Goal: Task Accomplishment & Management: Use online tool/utility

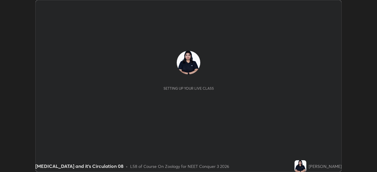
scroll to position [172, 377]
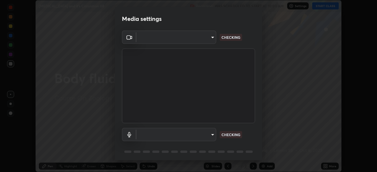
type input "ca2178d49a5cb12192a3fb46c4f9e24c845582a8c54499e9c28839f421edfd75"
click at [211, 133] on body "Erase all [MEDICAL_DATA] and it's Circulation 08 Recording WAS SCHEDULED TO STA…" at bounding box center [188, 86] width 377 height 172
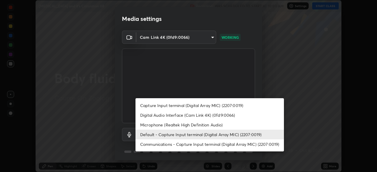
click at [219, 134] on li "Default - Capture Input terminal (Digital Array MIC) (2207:0019)" at bounding box center [210, 135] width 149 height 10
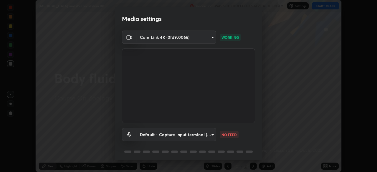
click at [213, 135] on body "Erase all [MEDICAL_DATA] and it's Circulation 08 Recording WAS SCHEDULED TO STA…" at bounding box center [188, 86] width 377 height 172
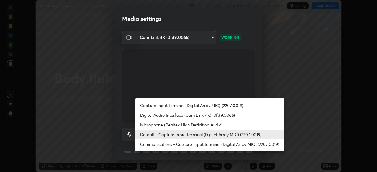
click at [203, 125] on li "Microphone (Realtek High Definition Audio)" at bounding box center [210, 125] width 149 height 10
type input "86aec7d829e42e6ea268cdcc98ba0c704b8f2fc3d2d016a195b452ad7add0abf"
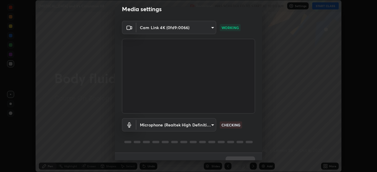
scroll to position [21, 0]
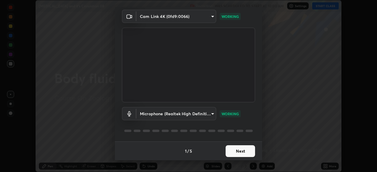
click at [247, 154] on button "Next" at bounding box center [240, 152] width 29 height 12
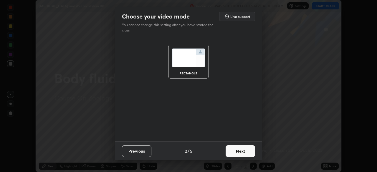
scroll to position [0, 0]
click at [249, 157] on button "Next" at bounding box center [240, 152] width 29 height 12
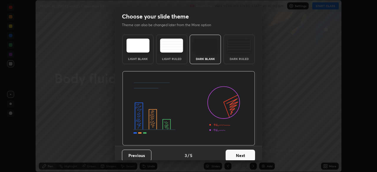
click at [247, 157] on button "Next" at bounding box center [240, 156] width 29 height 12
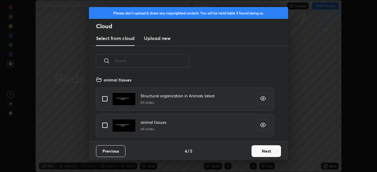
click at [257, 153] on button "Next" at bounding box center [266, 152] width 29 height 12
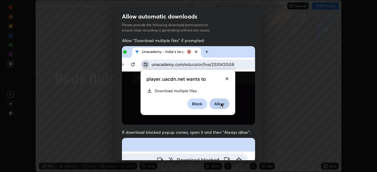
click at [260, 152] on div "Allow "Download multiple files" if prompted: If download blocked popup comes, o…" at bounding box center [188, 162] width 147 height 248
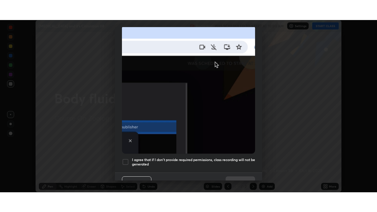
scroll to position [141, 0]
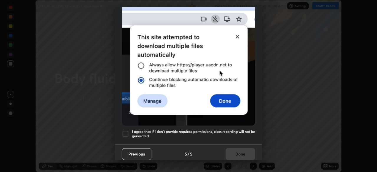
click at [129, 131] on div "I agree that if I don't provide required permissions, class recording will not …" at bounding box center [188, 134] width 133 height 7
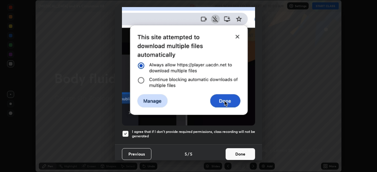
click at [244, 149] on button "Done" at bounding box center [240, 155] width 29 height 12
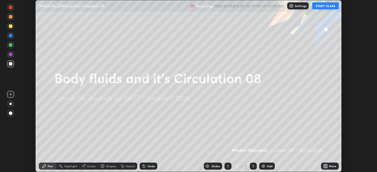
click at [327, 7] on button "START CLASS" at bounding box center [326, 5] width 27 height 7
click at [327, 166] on icon at bounding box center [326, 165] width 1 height 1
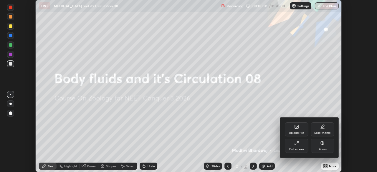
click at [298, 145] on icon at bounding box center [297, 143] width 5 height 5
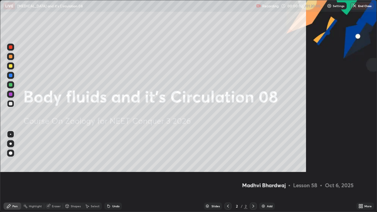
scroll to position [212, 377]
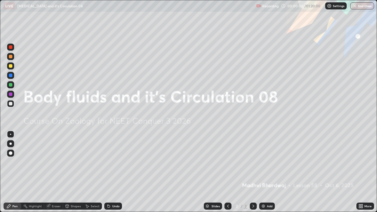
click at [268, 172] on div "Add" at bounding box center [270, 206] width 6 height 3
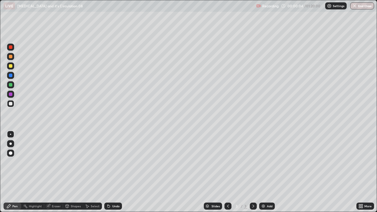
click at [11, 68] on div at bounding box center [11, 66] width 4 height 4
click at [14, 105] on div at bounding box center [10, 103] width 7 height 7
click at [13, 49] on div at bounding box center [10, 47] width 7 height 7
click at [181, 11] on div "LIVE [MEDICAL_DATA] and it's Circulation 08" at bounding box center [129, 6] width 251 height 12
click at [15, 104] on div at bounding box center [10, 103] width 9 height 9
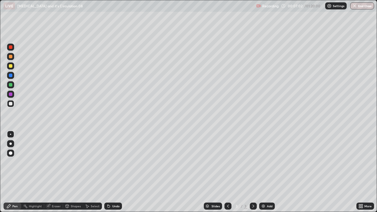
click at [12, 84] on div at bounding box center [11, 85] width 4 height 4
click at [269, 172] on div "Add" at bounding box center [270, 206] width 6 height 3
click at [119, 172] on div "Undo" at bounding box center [113, 206] width 18 height 7
click at [11, 104] on div at bounding box center [11, 104] width 4 height 4
click at [121, 172] on div "Undo" at bounding box center [113, 206] width 18 height 7
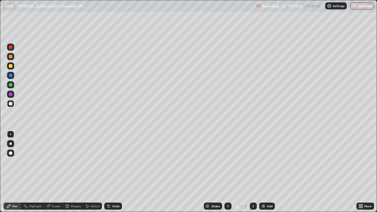
click at [121, 172] on div "Undo" at bounding box center [113, 206] width 18 height 7
click at [120, 172] on div "Undo" at bounding box center [113, 206] width 18 height 7
click at [272, 172] on div "Add" at bounding box center [270, 206] width 6 height 3
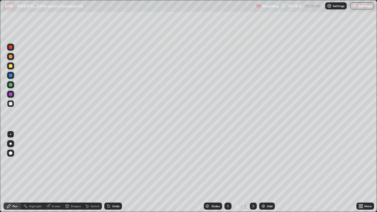
click at [11, 68] on div at bounding box center [10, 66] width 7 height 7
click at [13, 104] on div at bounding box center [10, 103] width 7 height 7
click at [13, 65] on div at bounding box center [10, 66] width 7 height 7
click at [11, 47] on div at bounding box center [11, 47] width 4 height 4
click at [11, 76] on div at bounding box center [11, 76] width 4 height 4
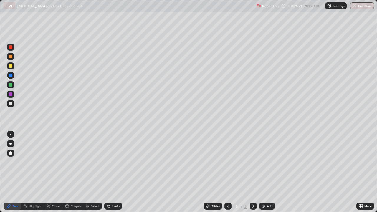
click at [13, 48] on div at bounding box center [10, 47] width 7 height 7
click at [11, 102] on div at bounding box center [11, 104] width 4 height 4
click at [275, 172] on div "Add" at bounding box center [267, 206] width 16 height 7
click at [115, 172] on div "Undo" at bounding box center [115, 206] width 7 height 3
click at [114, 172] on div "Undo" at bounding box center [113, 206] width 18 height 7
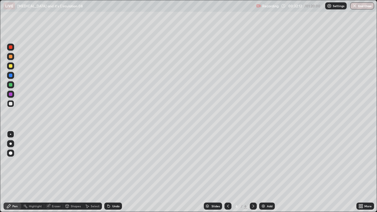
click at [117, 172] on div "Undo" at bounding box center [113, 206] width 18 height 7
click at [268, 172] on div "Add" at bounding box center [270, 206] width 6 height 3
click at [75, 172] on div "Shapes" at bounding box center [76, 206] width 10 height 3
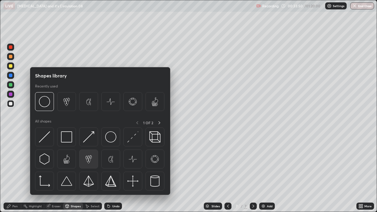
click at [90, 160] on img at bounding box center [88, 159] width 11 height 11
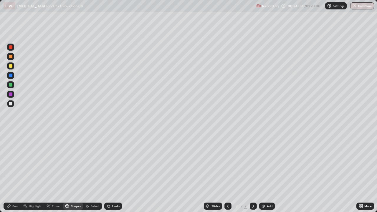
click at [268, 172] on div "Add" at bounding box center [270, 206] width 6 height 3
click at [12, 47] on div at bounding box center [11, 47] width 4 height 4
click at [111, 172] on div "Undo" at bounding box center [113, 206] width 18 height 7
click at [15, 172] on div "Pen" at bounding box center [13, 206] width 18 height 7
click at [14, 67] on div at bounding box center [10, 66] width 7 height 7
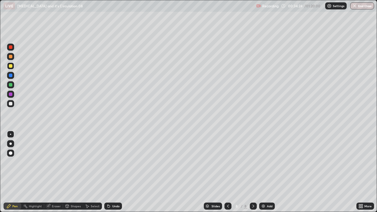
click at [13, 76] on div at bounding box center [10, 75] width 7 height 7
click at [13, 47] on div at bounding box center [10, 47] width 7 height 7
click at [117, 172] on div "Undo" at bounding box center [113, 206] width 18 height 7
click at [118, 172] on div "Undo" at bounding box center [113, 206] width 18 height 7
click at [13, 65] on div at bounding box center [10, 66] width 7 height 7
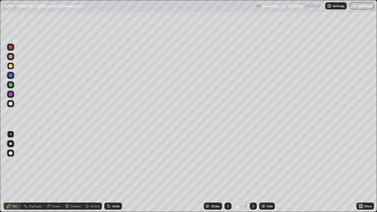
click at [11, 47] on div at bounding box center [11, 47] width 4 height 4
click at [12, 85] on div at bounding box center [11, 85] width 4 height 4
click at [11, 47] on div at bounding box center [11, 47] width 4 height 4
click at [13, 152] on div at bounding box center [10, 153] width 7 height 7
click at [118, 172] on div "Undo" at bounding box center [113, 206] width 18 height 7
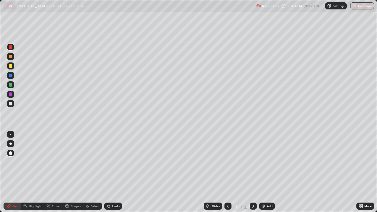
click at [13, 75] on div at bounding box center [10, 75] width 7 height 7
click at [13, 133] on div at bounding box center [10, 134] width 7 height 7
click at [11, 50] on div at bounding box center [10, 47] width 7 height 7
click at [267, 172] on div "Add" at bounding box center [267, 206] width 16 height 7
click at [11, 66] on div at bounding box center [11, 66] width 4 height 4
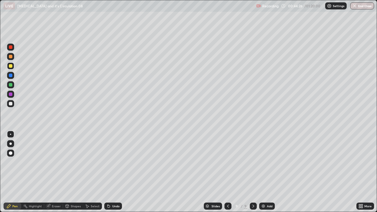
click at [117, 172] on div "Undo" at bounding box center [115, 206] width 7 height 3
click at [11, 47] on div at bounding box center [11, 47] width 4 height 4
click at [12, 155] on div at bounding box center [10, 153] width 7 height 7
click at [13, 134] on div at bounding box center [10, 134] width 7 height 7
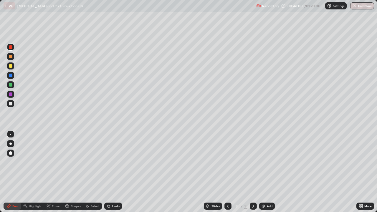
click at [13, 106] on div at bounding box center [10, 103] width 7 height 7
click at [14, 84] on div at bounding box center [10, 84] width 7 height 7
click at [13, 107] on div at bounding box center [10, 103] width 7 height 9
click at [13, 68] on div at bounding box center [10, 66] width 7 height 7
click at [11, 104] on div at bounding box center [11, 104] width 4 height 4
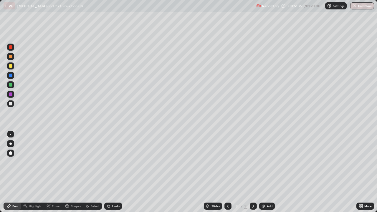
click at [11, 67] on div at bounding box center [11, 66] width 4 height 4
click at [12, 75] on div at bounding box center [11, 76] width 4 height 4
click at [13, 106] on div at bounding box center [10, 103] width 7 height 7
click at [117, 172] on div "Undo" at bounding box center [115, 206] width 7 height 3
click at [11, 93] on div at bounding box center [11, 95] width 4 height 4
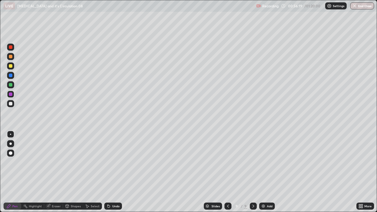
click at [11, 105] on div at bounding box center [11, 104] width 4 height 4
click at [274, 172] on div "Add" at bounding box center [267, 206] width 16 height 7
click at [71, 172] on div "Shapes" at bounding box center [76, 206] width 10 height 3
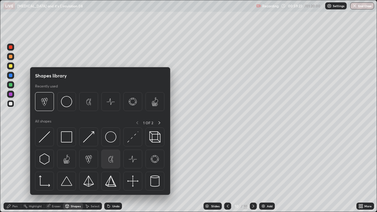
click at [112, 161] on img at bounding box center [110, 159] width 11 height 11
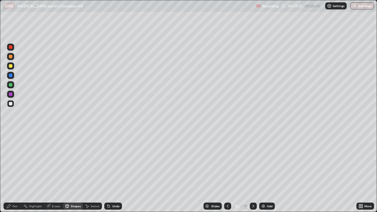
click at [119, 172] on div "Undo" at bounding box center [113, 206] width 18 height 7
click at [15, 172] on div "Pen" at bounding box center [14, 206] width 5 height 3
click at [11, 134] on div at bounding box center [10, 134] width 1 height 1
click at [12, 86] on div at bounding box center [11, 85] width 4 height 4
click at [116, 172] on div "Undo" at bounding box center [115, 206] width 7 height 3
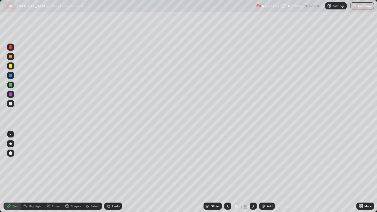
click at [117, 172] on div "Undo" at bounding box center [113, 206] width 18 height 7
click at [11, 65] on div at bounding box center [11, 66] width 4 height 4
click at [13, 105] on div at bounding box center [10, 103] width 7 height 7
click at [273, 172] on div "Add" at bounding box center [267, 206] width 16 height 7
click at [14, 68] on div at bounding box center [10, 66] width 7 height 7
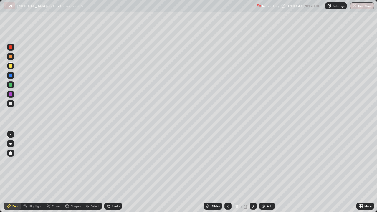
click at [14, 47] on div at bounding box center [10, 47] width 7 height 7
click at [13, 103] on div at bounding box center [10, 103] width 7 height 7
click at [11, 47] on div at bounding box center [11, 47] width 4 height 4
click at [11, 107] on div at bounding box center [10, 103] width 7 height 7
click at [118, 172] on div "Undo" at bounding box center [115, 206] width 7 height 3
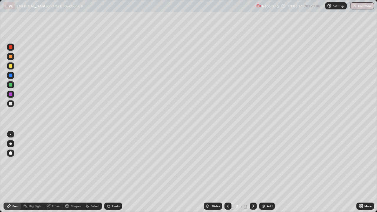
click at [120, 172] on div "Undo" at bounding box center [113, 206] width 18 height 7
click at [14, 86] on div at bounding box center [10, 84] width 7 height 7
click at [13, 48] on div at bounding box center [10, 47] width 7 height 7
click at [270, 172] on div "Add" at bounding box center [270, 206] width 6 height 3
click at [13, 48] on div at bounding box center [10, 47] width 7 height 7
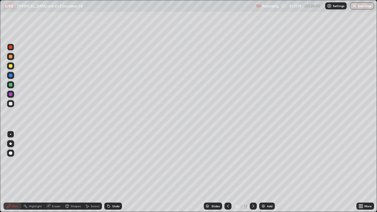
click at [14, 86] on div at bounding box center [10, 84] width 7 height 7
click at [15, 102] on div at bounding box center [10, 103] width 9 height 9
click at [11, 85] on div at bounding box center [11, 85] width 4 height 4
click at [10, 47] on div at bounding box center [11, 47] width 4 height 4
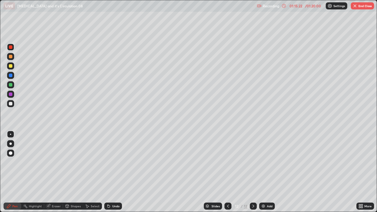
click at [13, 153] on div at bounding box center [10, 153] width 7 height 7
click at [116, 172] on div "Undo" at bounding box center [115, 206] width 7 height 3
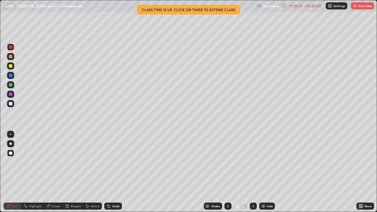
click at [358, 8] on button "End Class" at bounding box center [362, 5] width 23 height 7
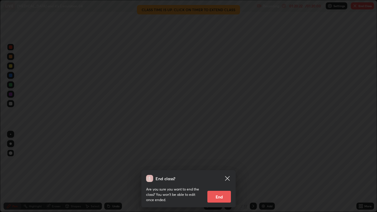
click at [222, 172] on button "End" at bounding box center [220, 197] width 24 height 12
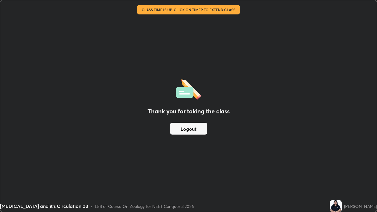
click at [185, 131] on button "Logout" at bounding box center [188, 129] width 37 height 12
click at [183, 131] on button "Logout" at bounding box center [188, 129] width 37 height 12
click at [181, 132] on button "Logout" at bounding box center [188, 129] width 37 height 12
